Goal: Task Accomplishment & Management: Manage account settings

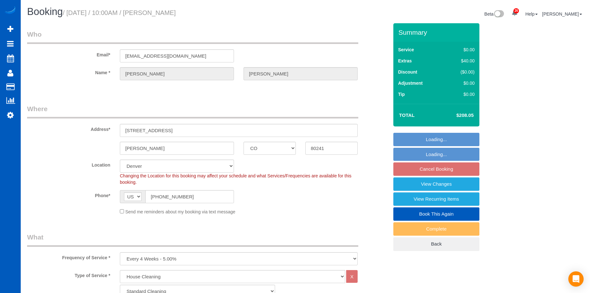
select select "CO"
select select "199"
select select "2001"
select select "4"
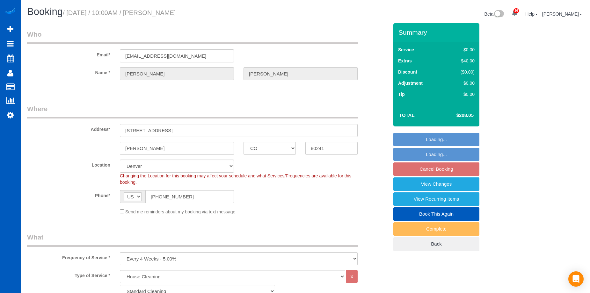
select select "spot1"
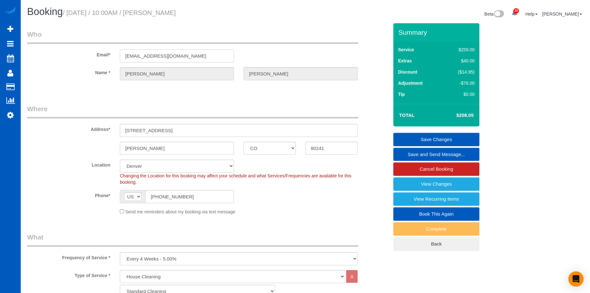
click at [185, 55] on input "milehighmikem@aol.com" at bounding box center [177, 55] width 114 height 13
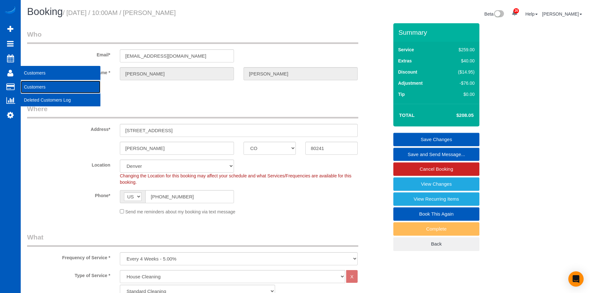
click at [30, 84] on link "Customers" at bounding box center [61, 87] width 80 height 13
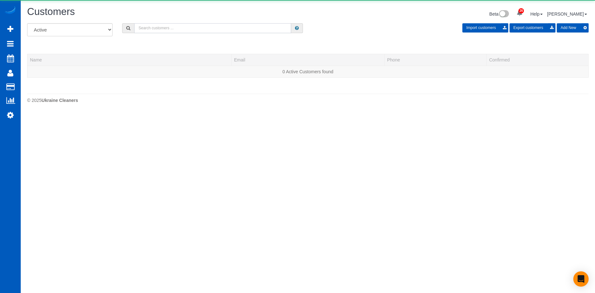
click at [183, 29] on input "text" at bounding box center [212, 28] width 157 height 10
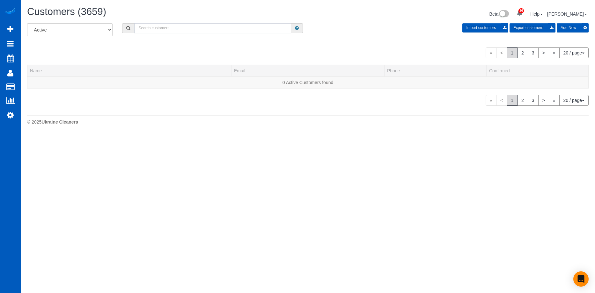
paste input "[EMAIL_ADDRESS][DOMAIN_NAME]"
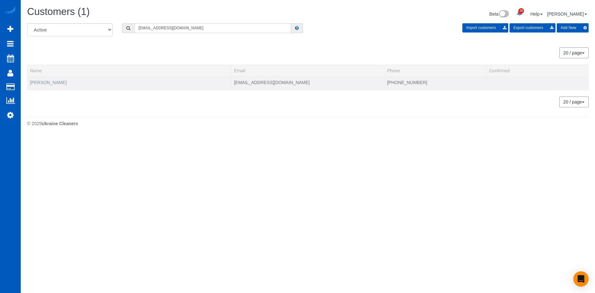
type input "[EMAIL_ADDRESS][DOMAIN_NAME]"
click at [56, 84] on link "Mike Montgomery" at bounding box center [48, 82] width 37 height 5
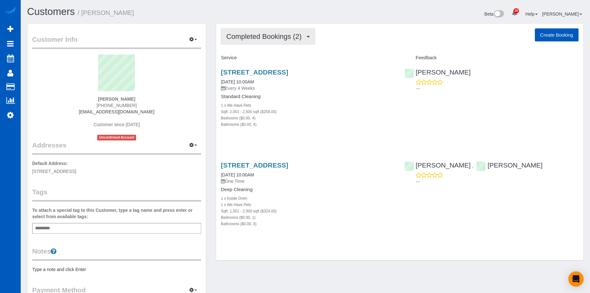
click at [258, 38] on span "Completed Bookings (2)" at bounding box center [265, 37] width 78 height 8
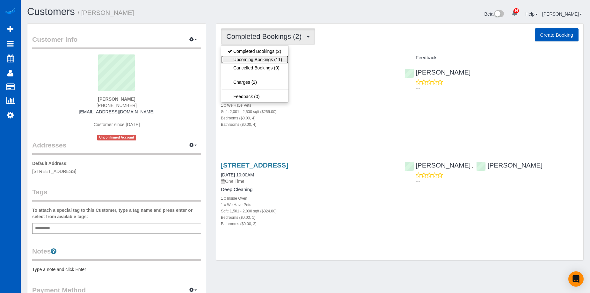
click at [264, 61] on link "Upcoming Bookings (11)" at bounding box center [254, 59] width 67 height 8
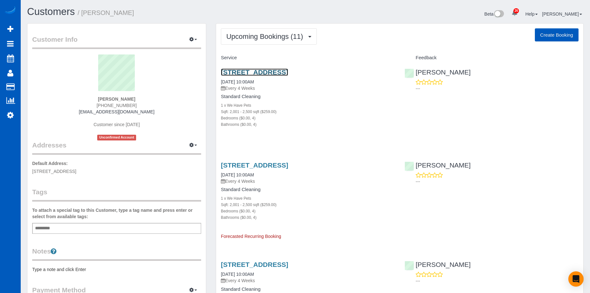
click at [288, 70] on link "850 E 132nd Circle, Thornton, CO 80241" at bounding box center [254, 72] width 67 height 7
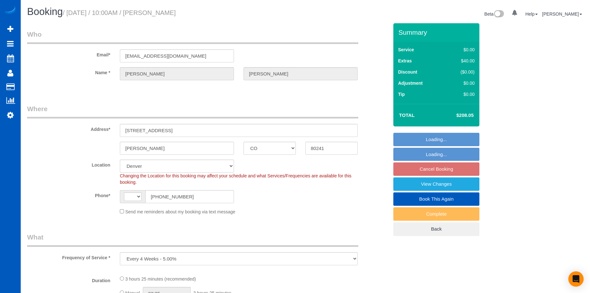
select select "CO"
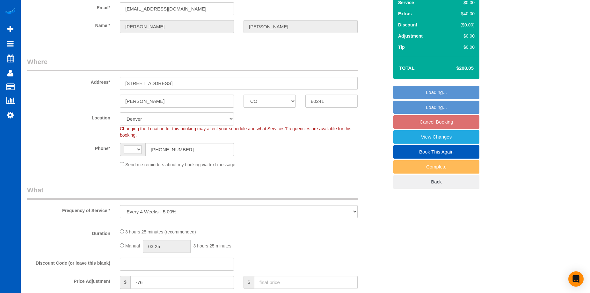
select select "object:565"
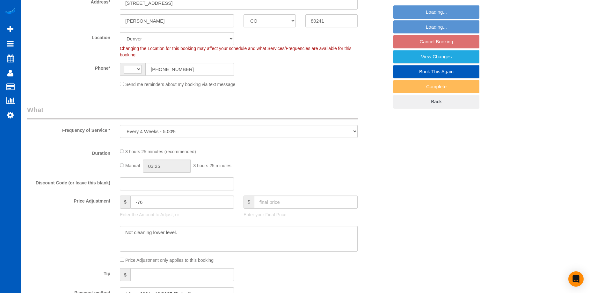
select select "string:[GEOGRAPHIC_DATA]"
select select "spot1"
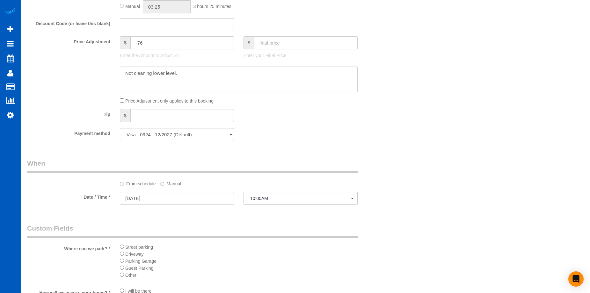
select select "199"
select select "2001"
select select "4"
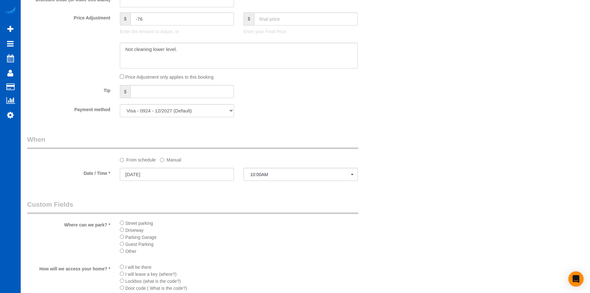
select select "2001"
select select "4"
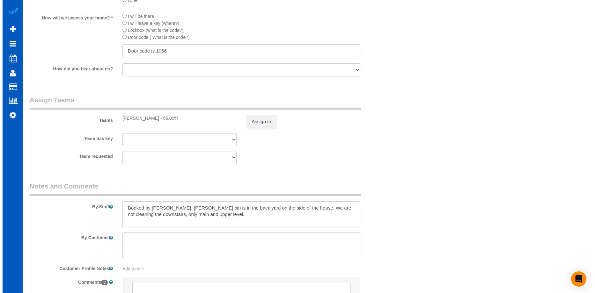
scroll to position [776, 0]
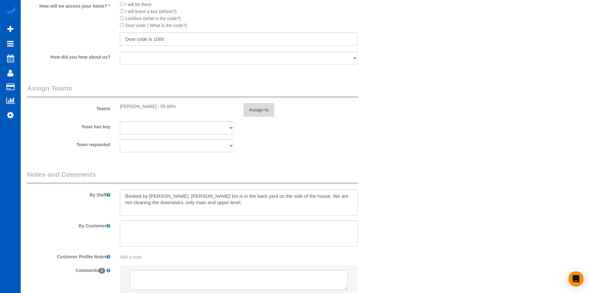
click at [262, 110] on button "Assign to" at bounding box center [259, 109] width 31 height 13
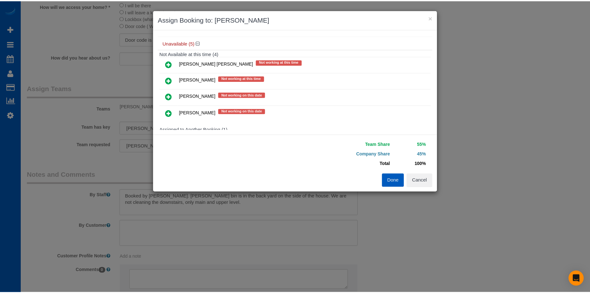
scroll to position [95, 0]
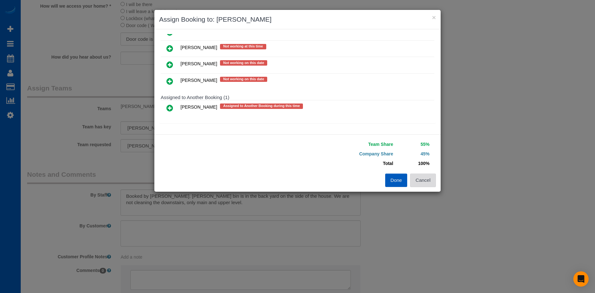
click at [426, 181] on button "Cancel" at bounding box center [423, 180] width 26 height 13
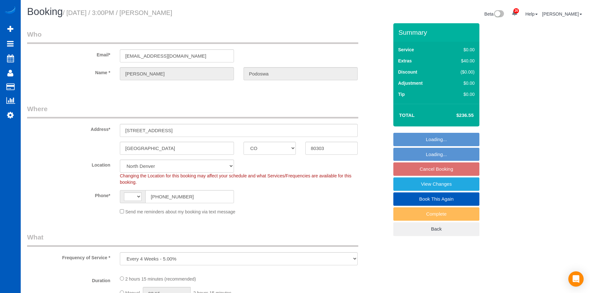
select select "CO"
select select "object:559"
select select "199"
select select "1501"
select select "3"
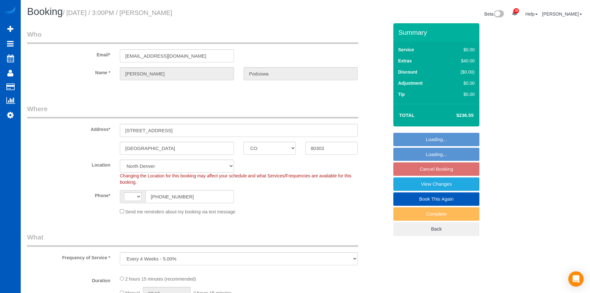
select select "2"
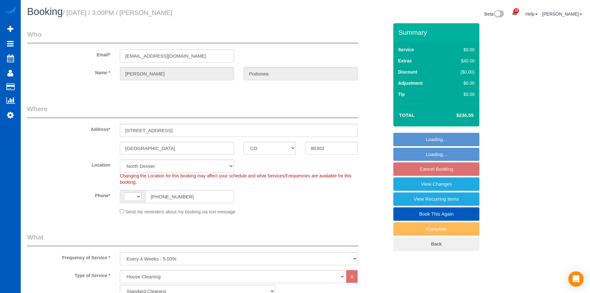
select select "string:fspay-4a115d3b-882b-4394-a727-02087f60a642"
select select "string:[GEOGRAPHIC_DATA]"
select select "1501"
select select "3"
select select "2"
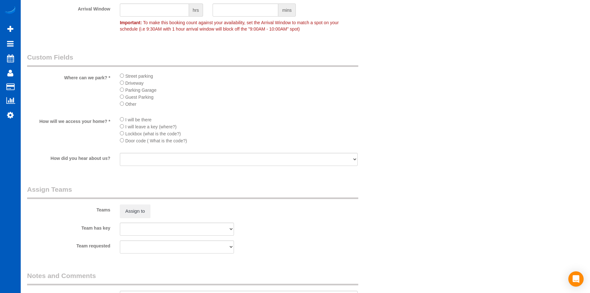
scroll to position [701, 0]
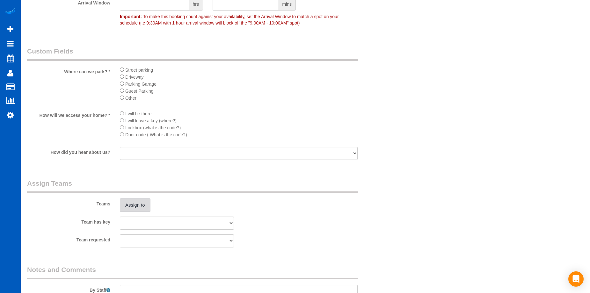
click at [138, 205] on button "Assign to" at bounding box center [135, 205] width 31 height 13
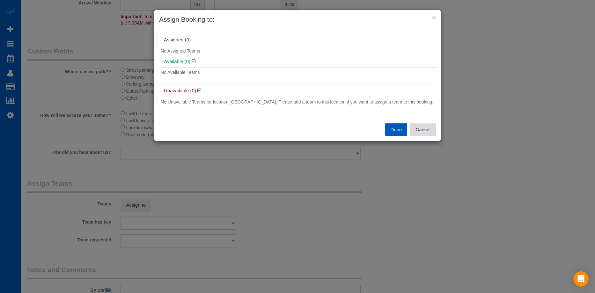
click at [425, 131] on button "Cancel" at bounding box center [423, 129] width 26 height 13
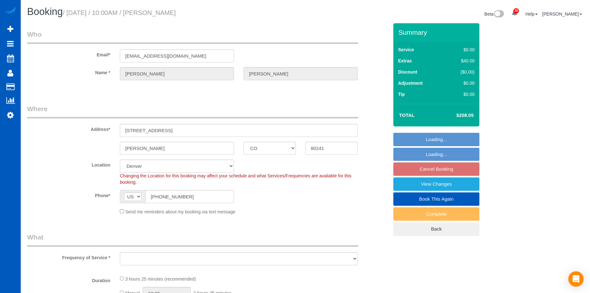
select select "CO"
select select "199"
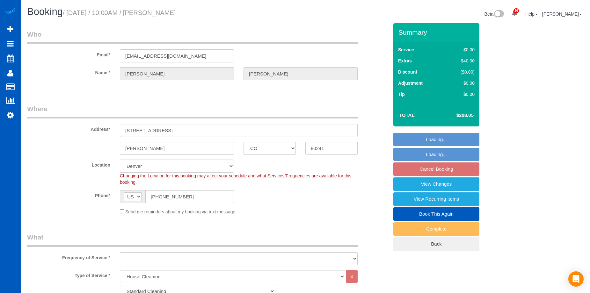
select select "object:1134"
select select "spot1"
select select "2001"
select select "4"
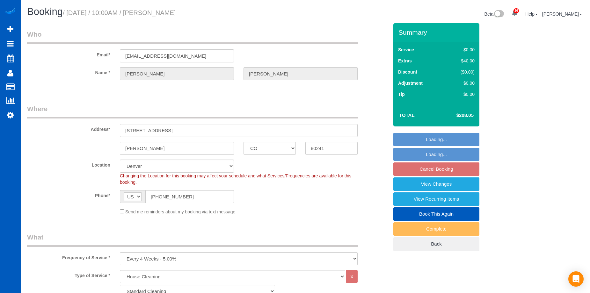
select select "object:1180"
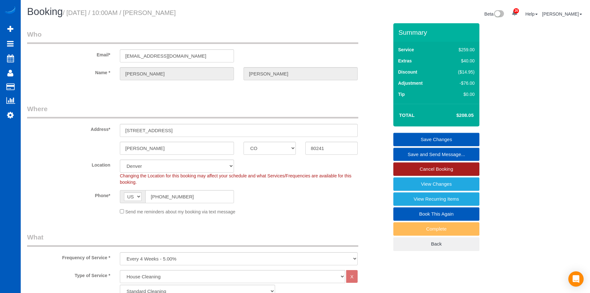
click at [444, 168] on link "Cancel Booking" at bounding box center [436, 169] width 86 height 13
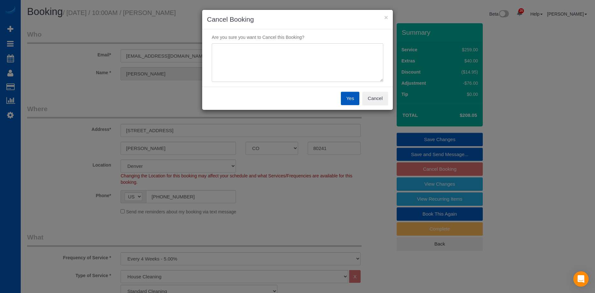
click at [353, 69] on textarea at bounding box center [298, 62] width 172 height 39
type textarea "No cleaners available in the area."
click at [353, 99] on button "Yes" at bounding box center [350, 98] width 18 height 13
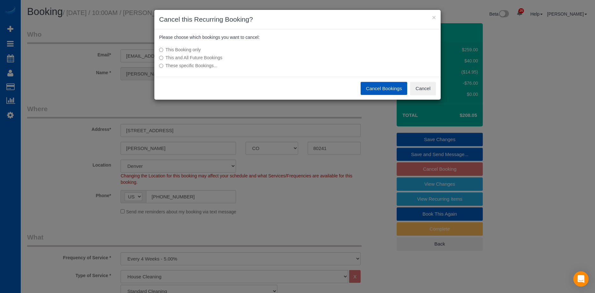
click at [214, 59] on label "This and All Future Bookings" at bounding box center [249, 58] width 181 height 6
click at [383, 87] on button "Cancel Bookings" at bounding box center [384, 88] width 47 height 13
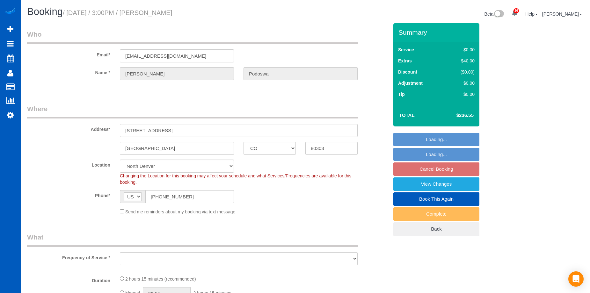
select select "CO"
select select "object:1063"
select select "199"
select select "1501"
select select "3"
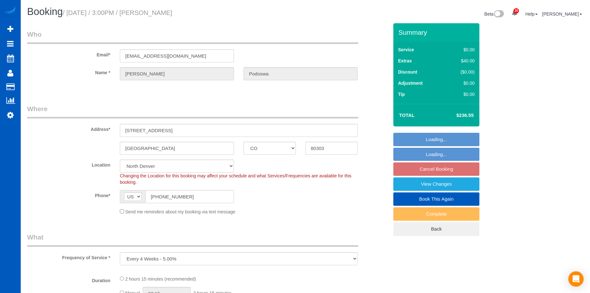
select select "2"
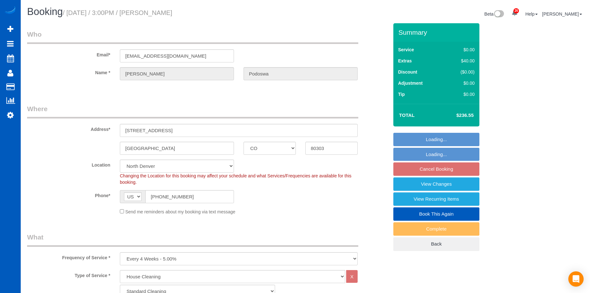
select select "1501"
select select "3"
select select "2"
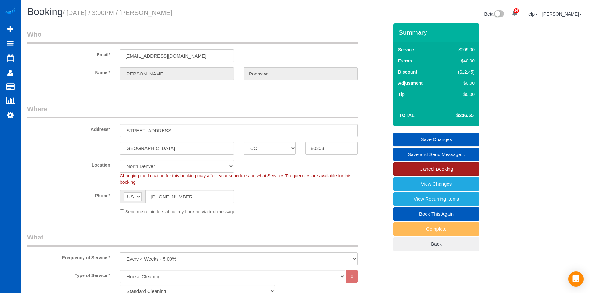
click at [447, 169] on link "Cancel Booking" at bounding box center [436, 169] width 86 height 13
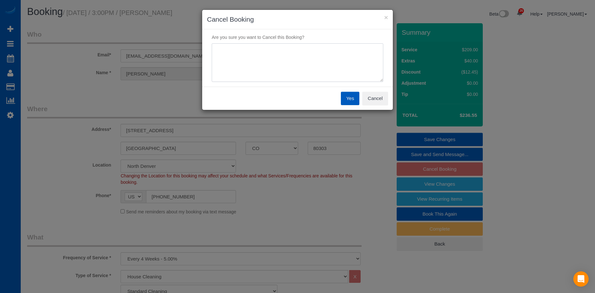
click at [276, 48] on textarea at bounding box center [298, 62] width 172 height 39
type textarea "n"
type textarea "No cleaners available in the area."
drag, startPoint x: 350, startPoint y: 99, endPoint x: 354, endPoint y: 94, distance: 5.7
click at [350, 99] on button "Yes" at bounding box center [350, 98] width 18 height 13
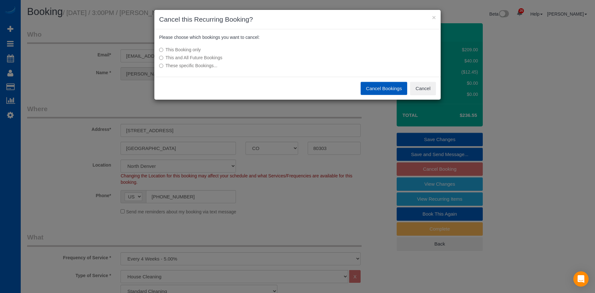
click at [212, 56] on label "This and All Future Bookings" at bounding box center [249, 58] width 181 height 6
click at [386, 87] on button "Cancel Bookings" at bounding box center [384, 88] width 47 height 13
